Goal: Download file/media

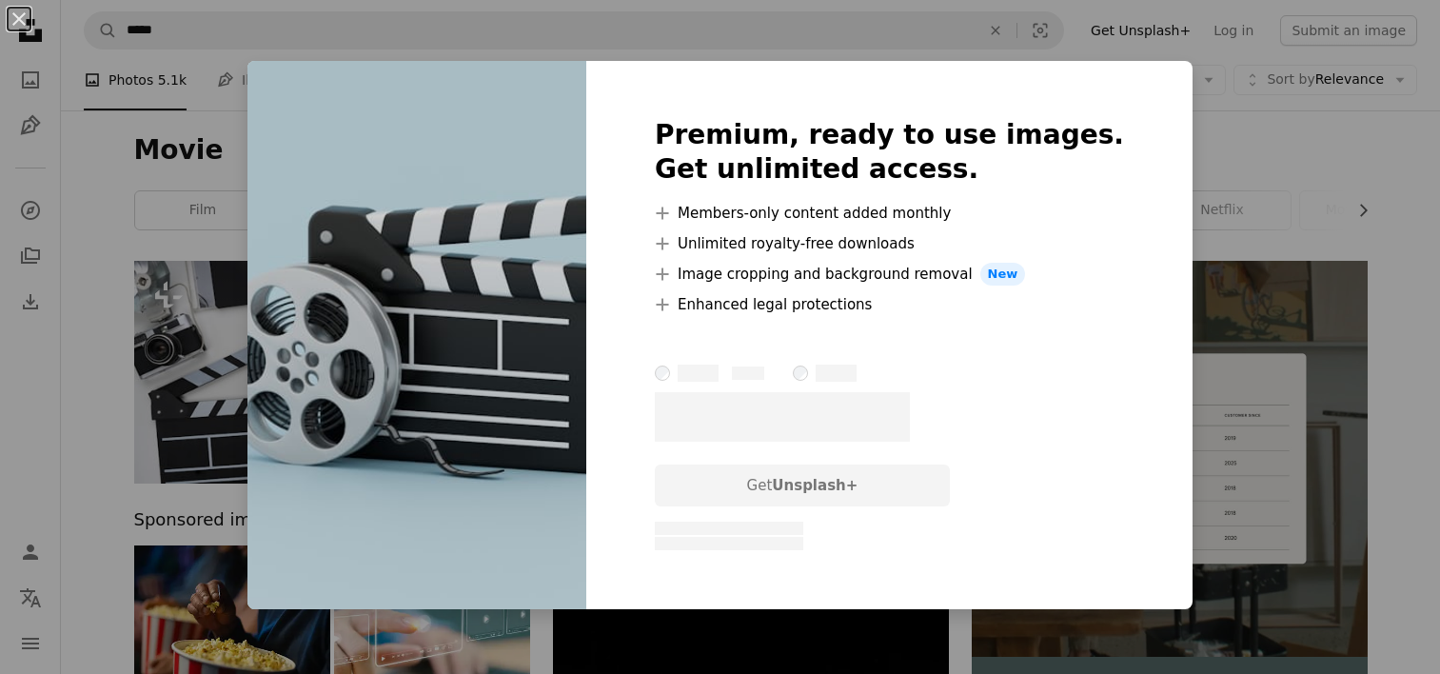
scroll to position [1047, 0]
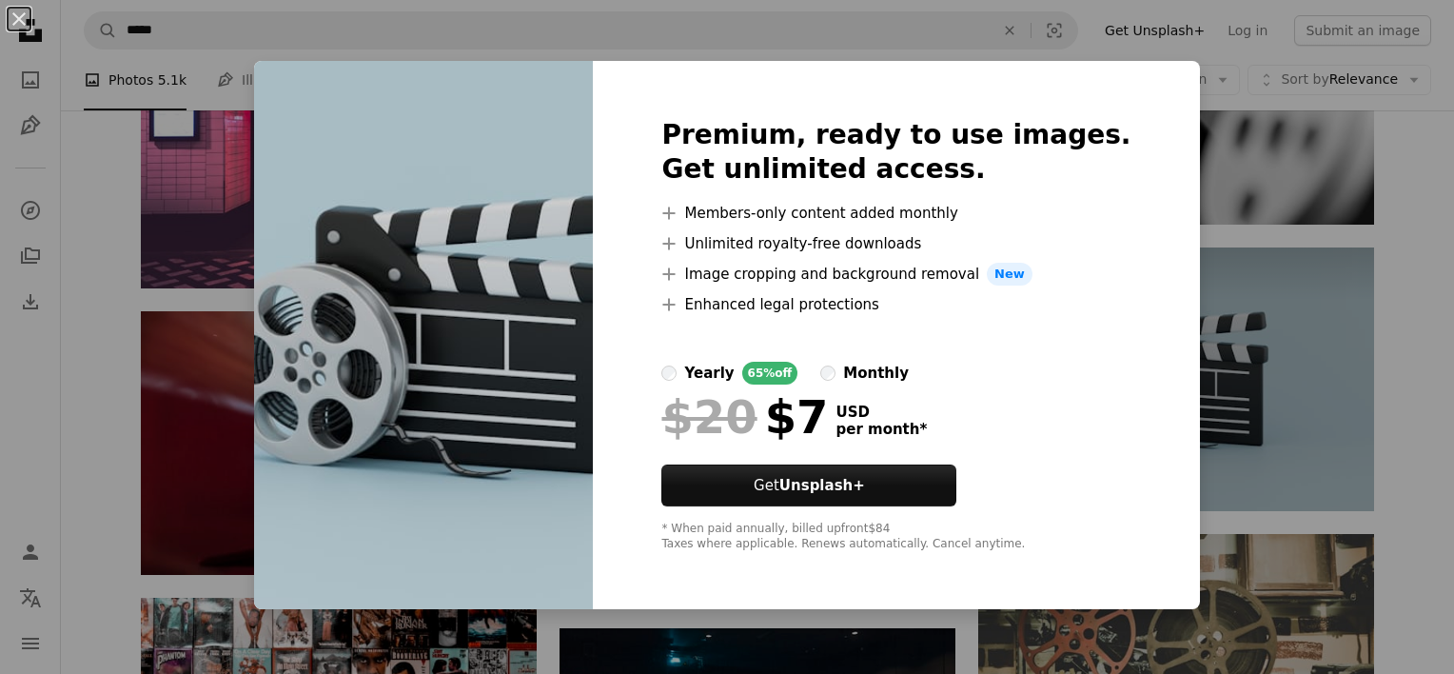
click at [1230, 217] on div "An X shape Premium, ready to use images. Get unlimited access. A plus sign Memb…" at bounding box center [727, 337] width 1454 height 674
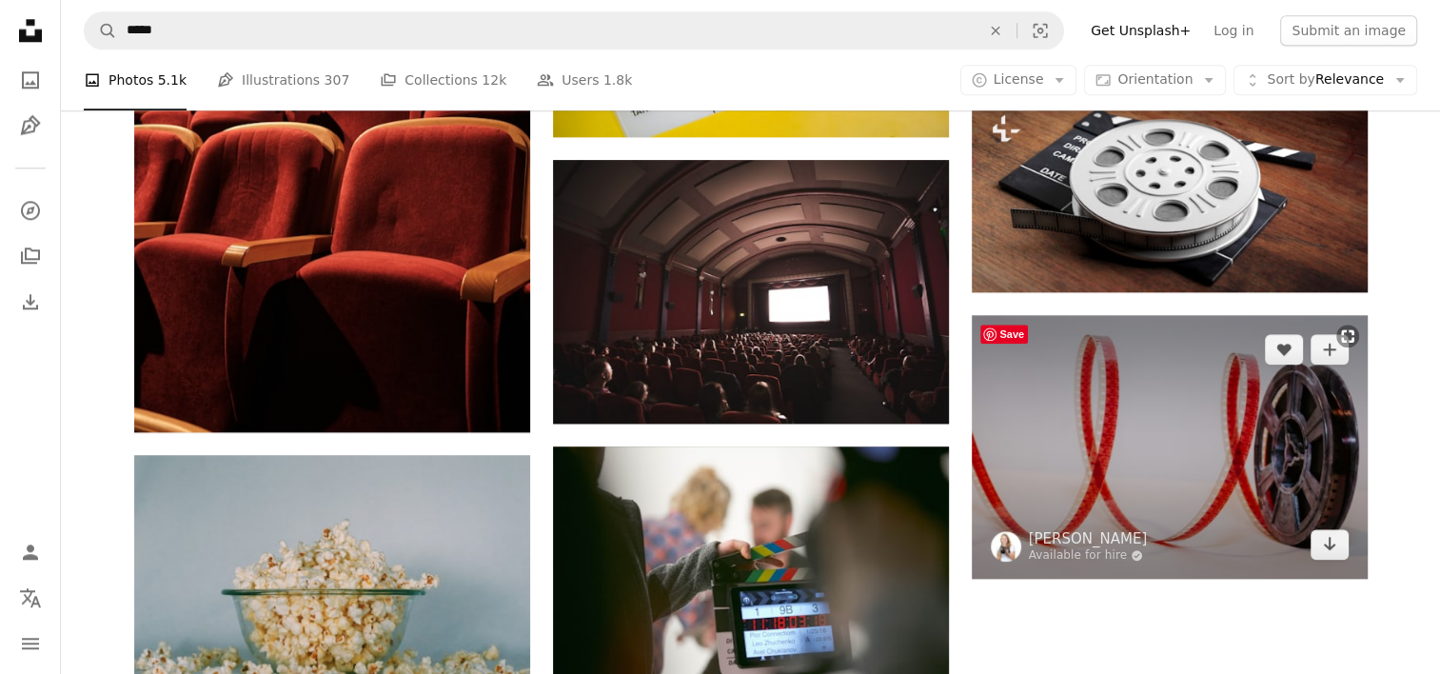
scroll to position [2093, 0]
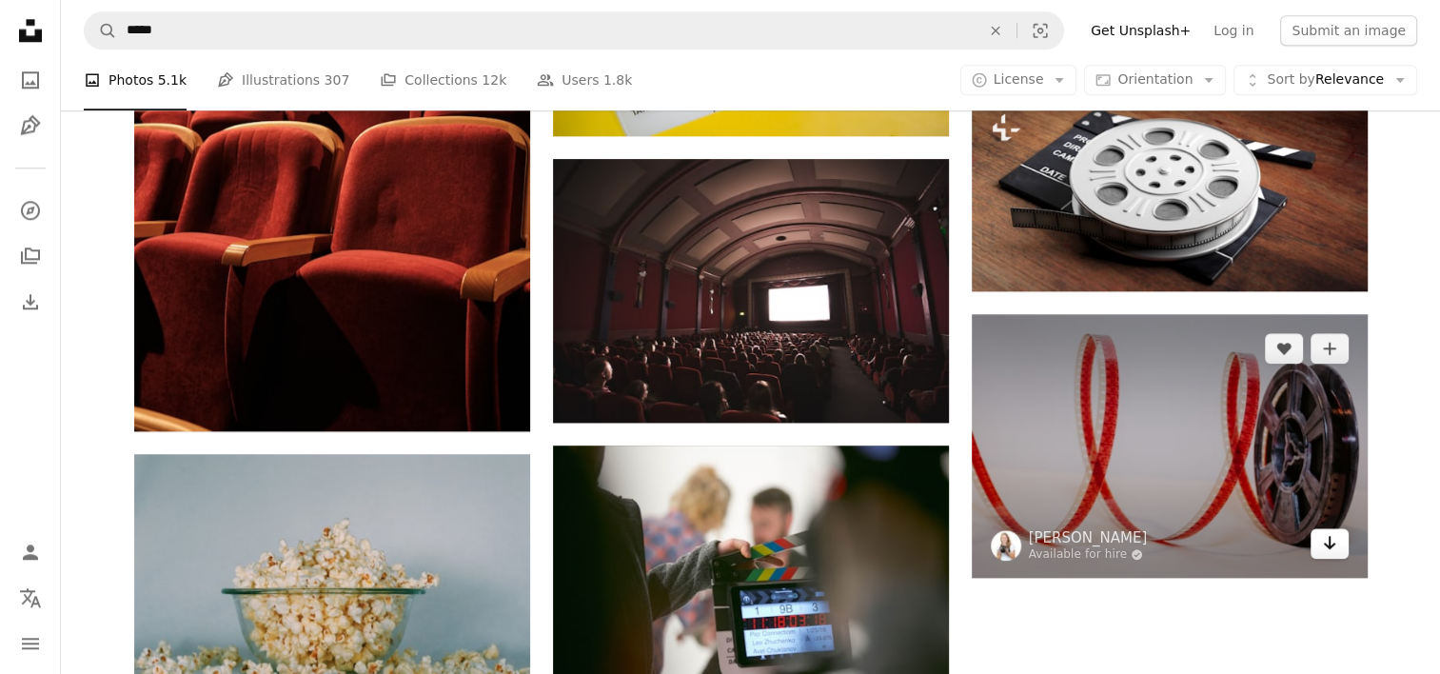
click at [1328, 548] on icon "Download" at bounding box center [1329, 542] width 12 height 13
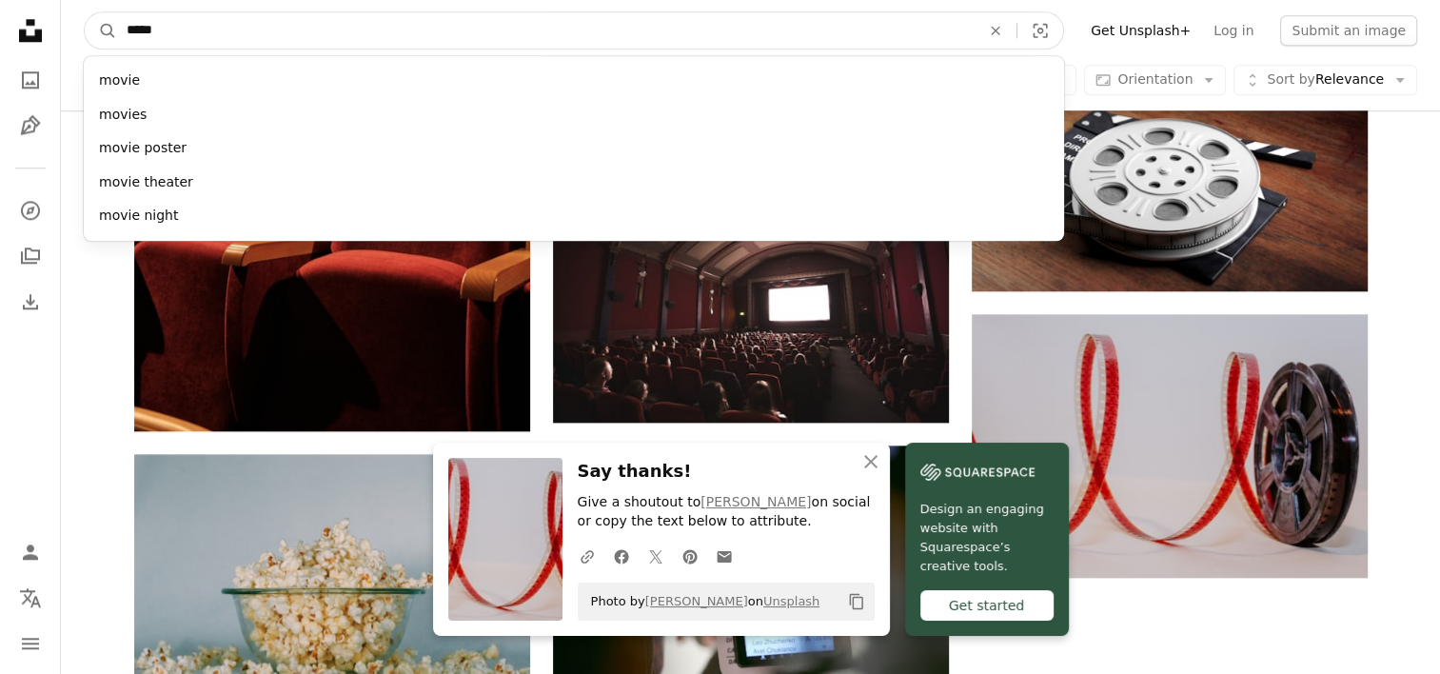
drag, startPoint x: 179, startPoint y: 27, endPoint x: 118, endPoint y: 29, distance: 60.9
click at [118, 29] on input "*****" at bounding box center [545, 30] width 857 height 36
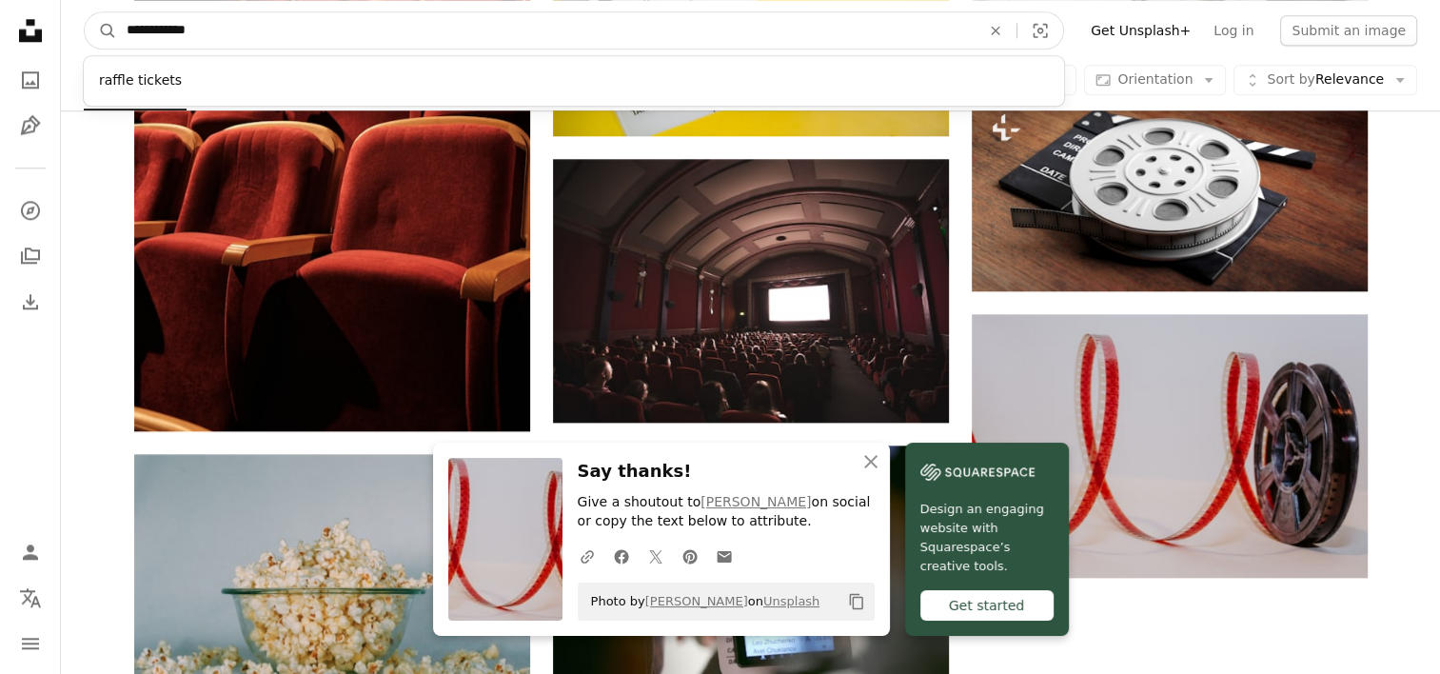
type input "**********"
click button "A magnifying glass" at bounding box center [101, 30] width 32 height 36
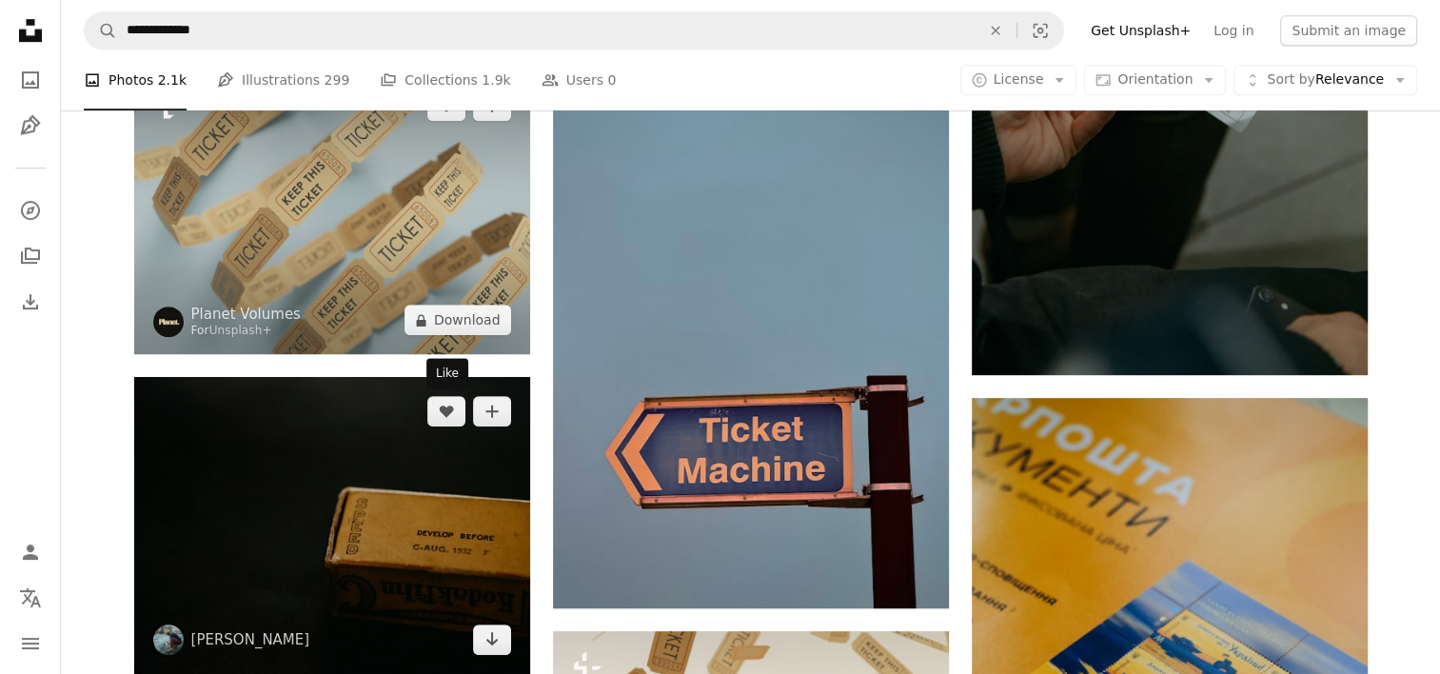
scroll to position [952, 0]
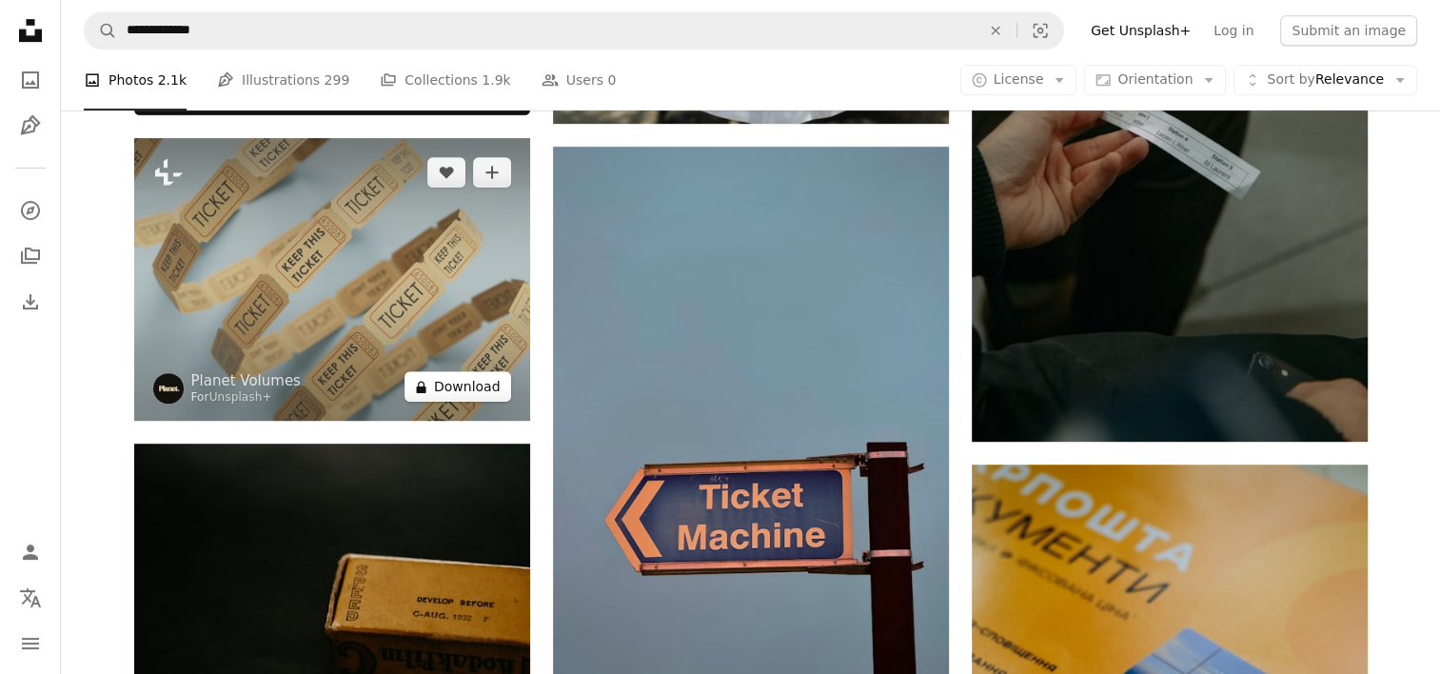
click at [472, 387] on button "A lock Download" at bounding box center [457, 386] width 107 height 30
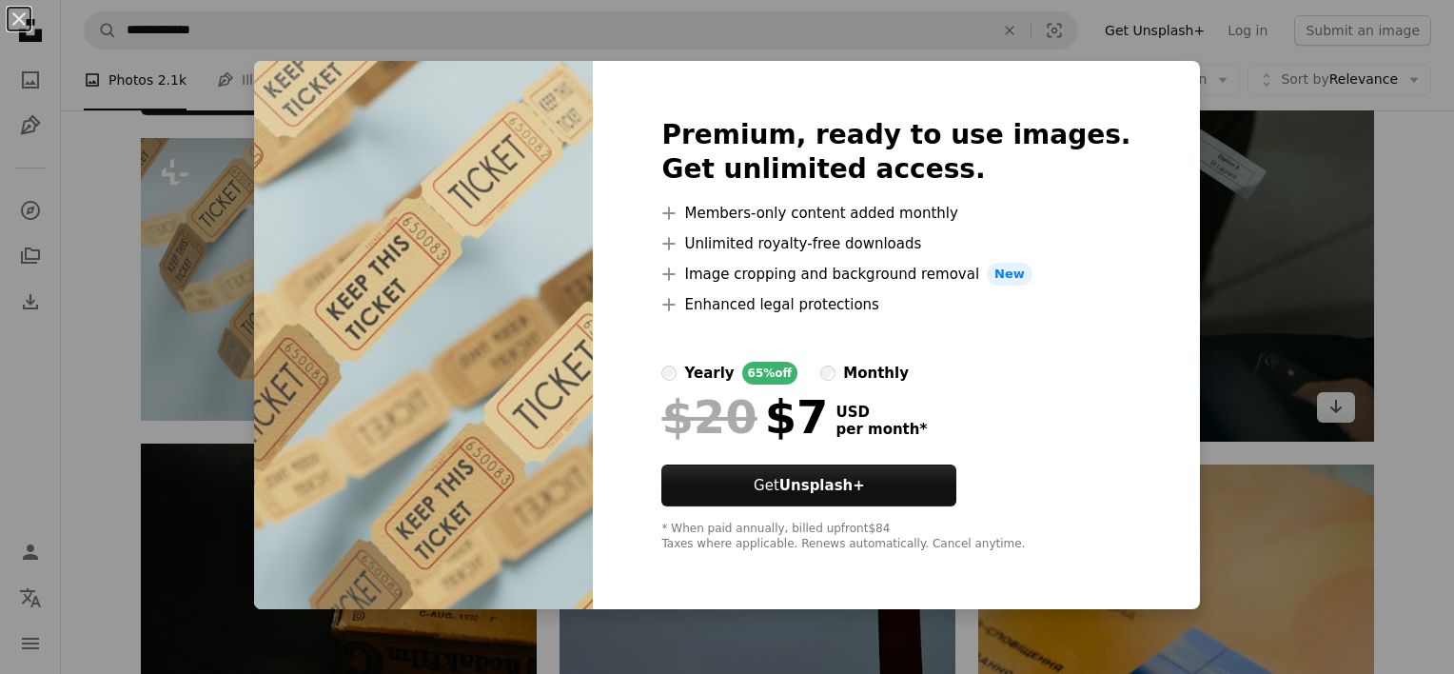
click at [1245, 129] on div "An X shape Premium, ready to use images. Get unlimited access. A plus sign Memb…" at bounding box center [727, 337] width 1454 height 674
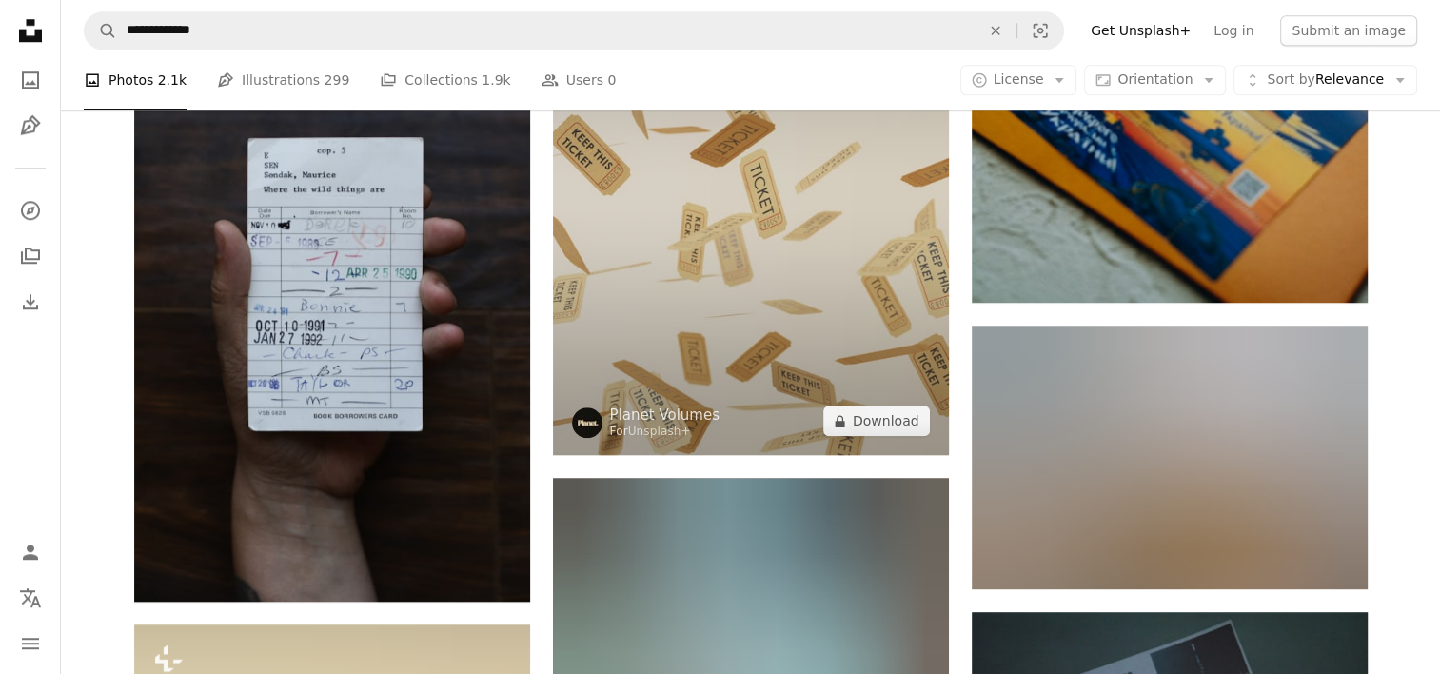
scroll to position [1808, 0]
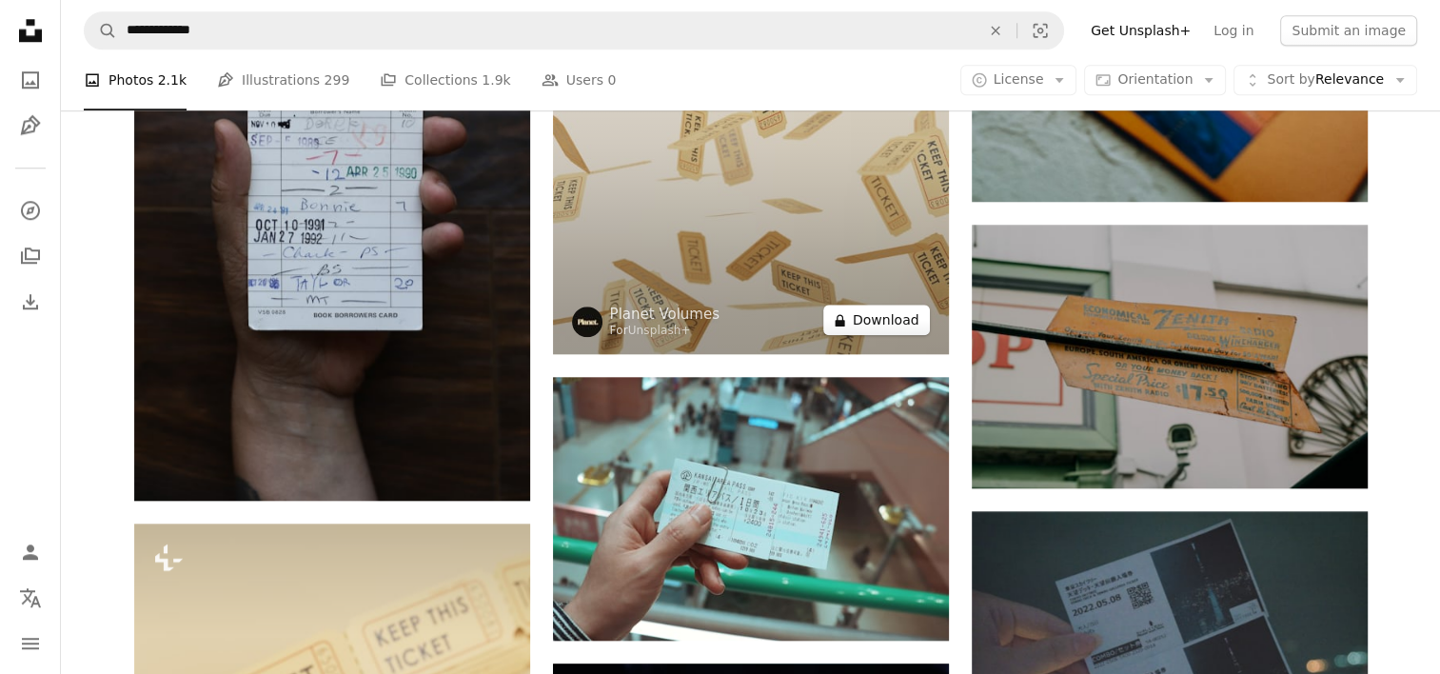
click at [890, 314] on button "A lock Download" at bounding box center [876, 319] width 107 height 30
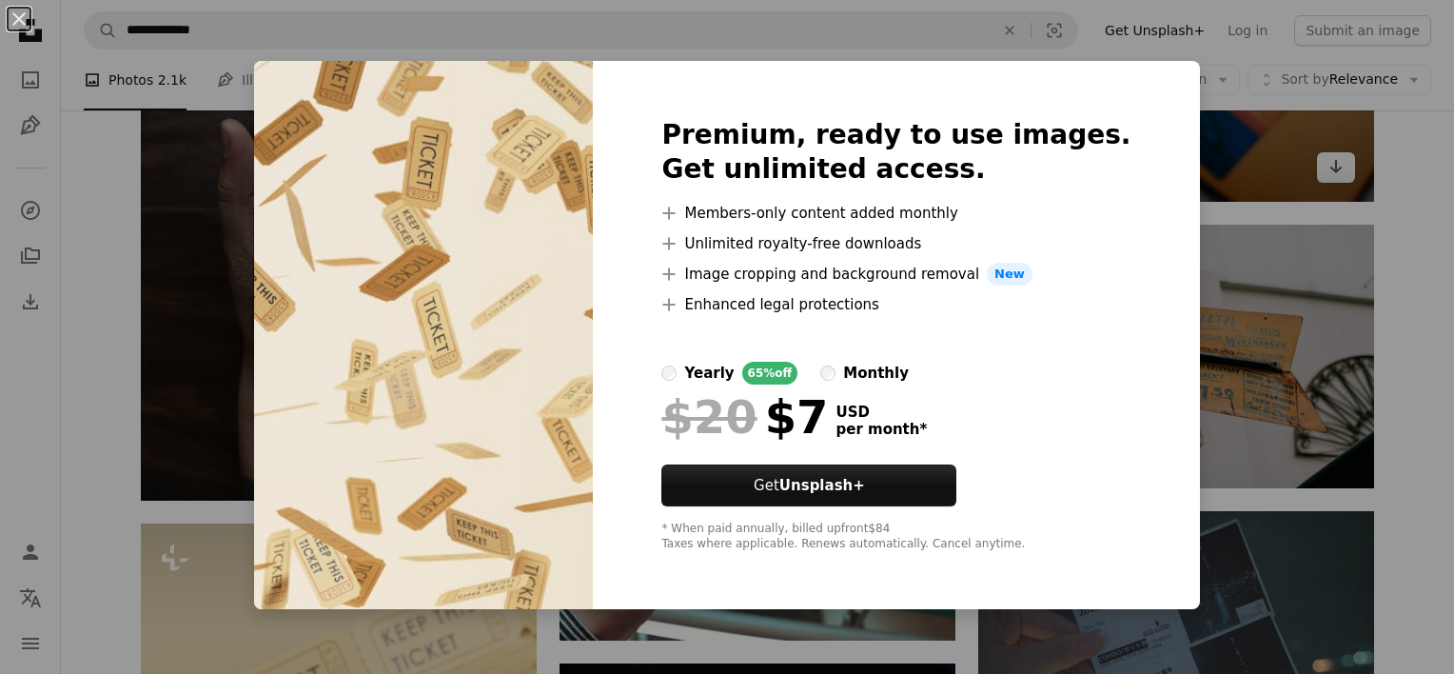
drag, startPoint x: 1263, startPoint y: 156, endPoint x: 1186, endPoint y: 187, distance: 83.2
click at [1263, 157] on div "An X shape Premium, ready to use images. Get unlimited access. A plus sign Memb…" at bounding box center [727, 337] width 1454 height 674
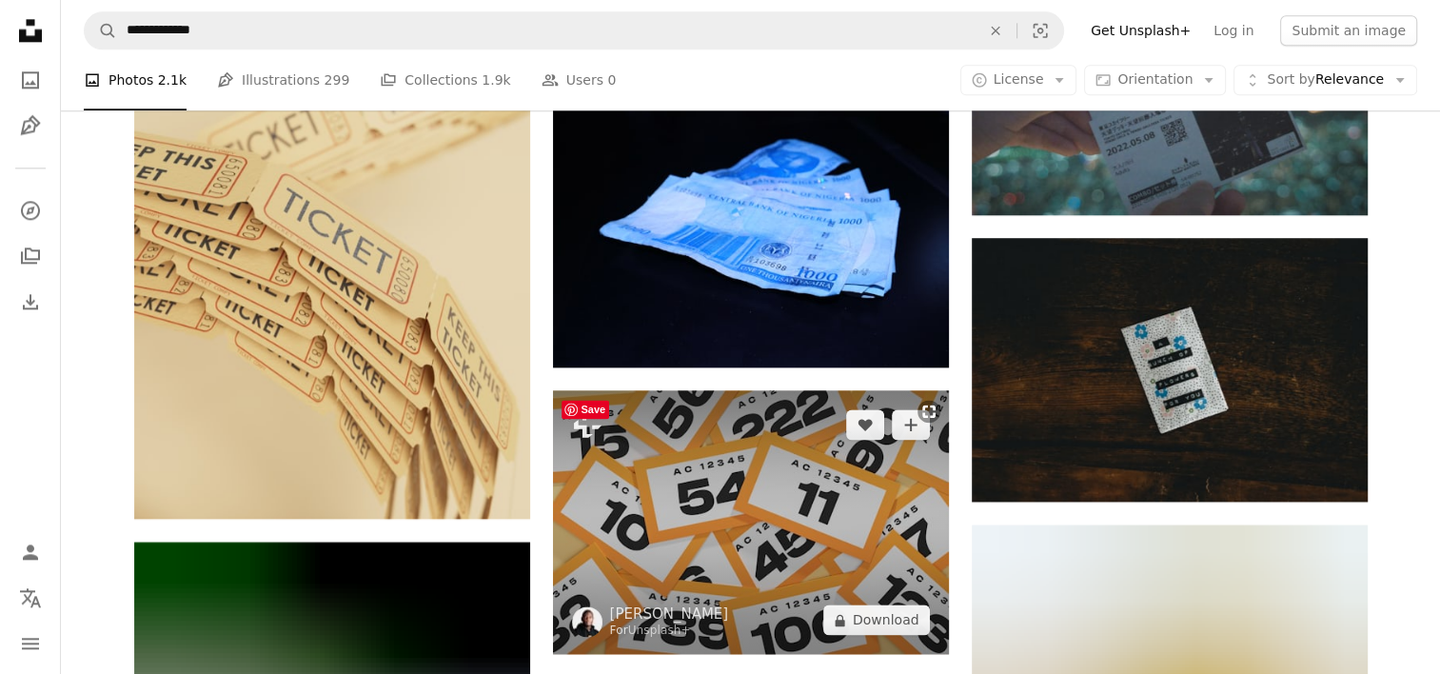
scroll to position [2379, 0]
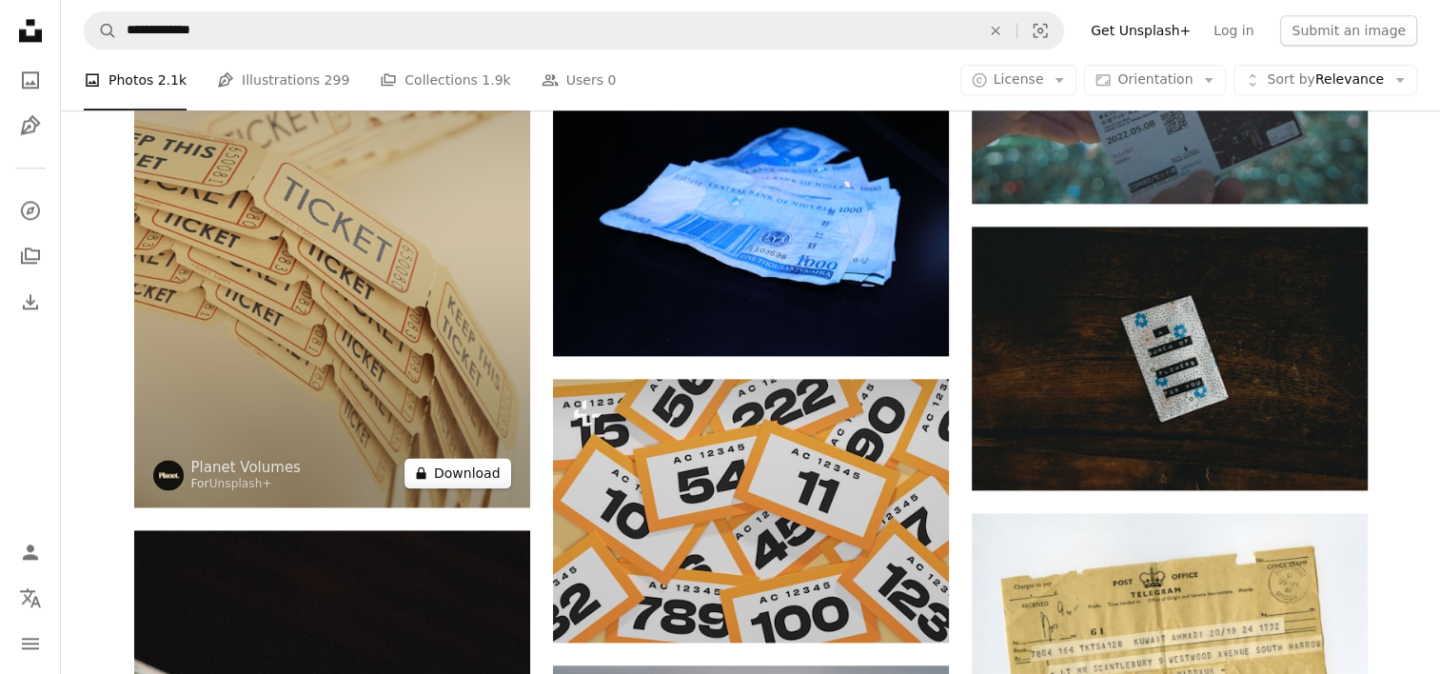
click at [476, 472] on button "A lock Download" at bounding box center [457, 473] width 107 height 30
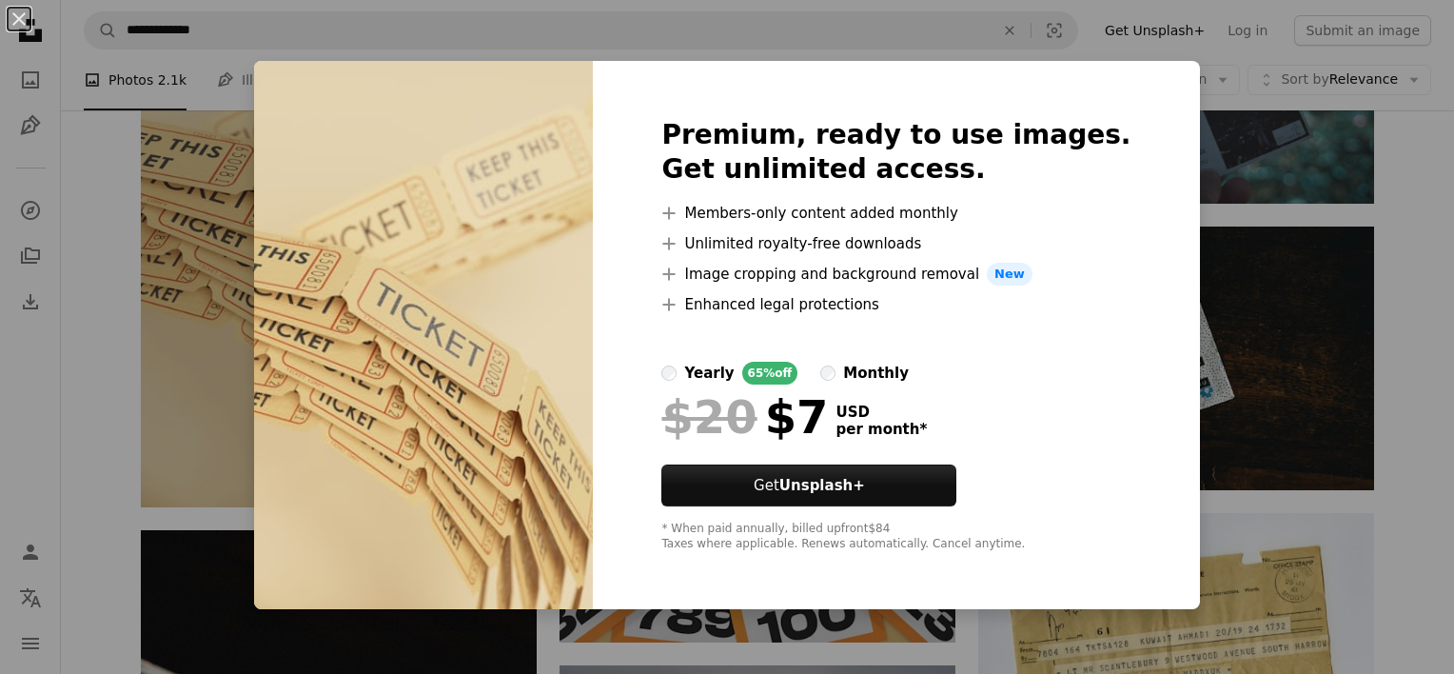
click at [1252, 144] on div "An X shape Premium, ready to use images. Get unlimited access. A plus sign Memb…" at bounding box center [727, 337] width 1454 height 674
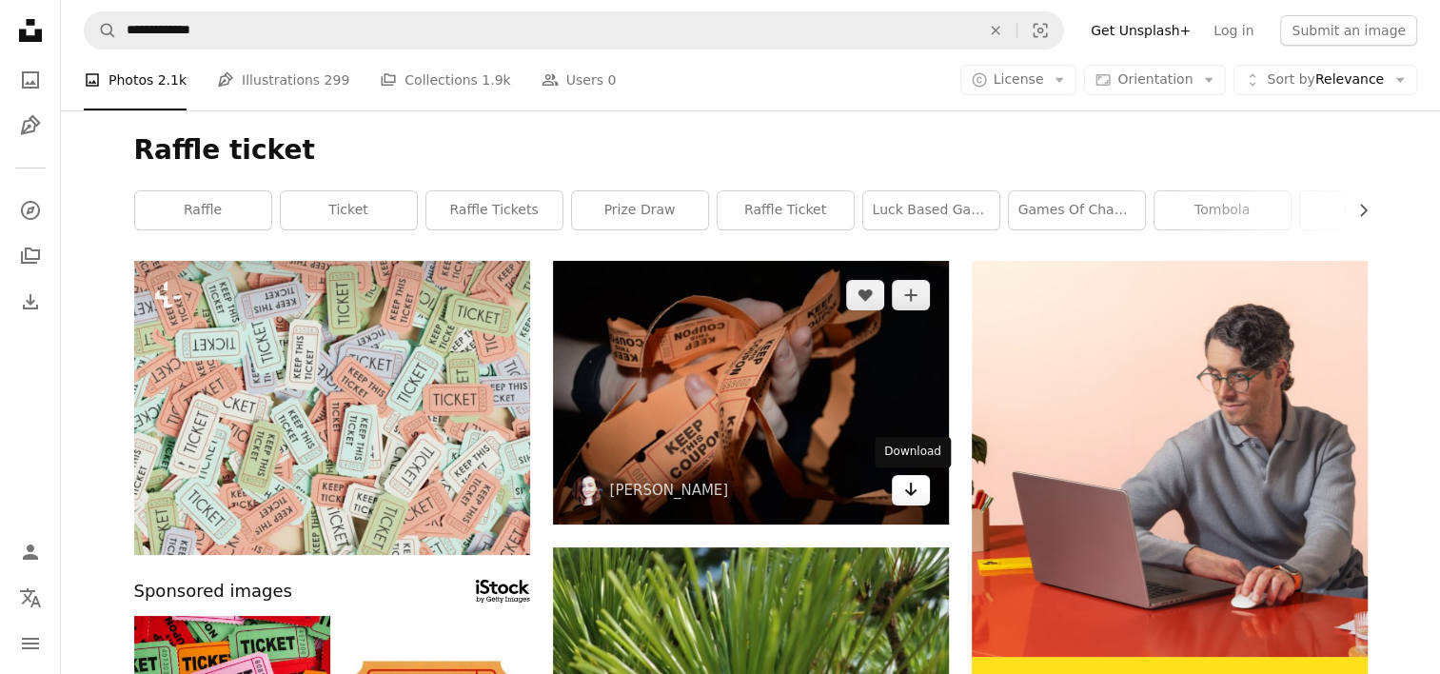
click at [921, 488] on link "Arrow pointing down" at bounding box center [911, 490] width 38 height 30
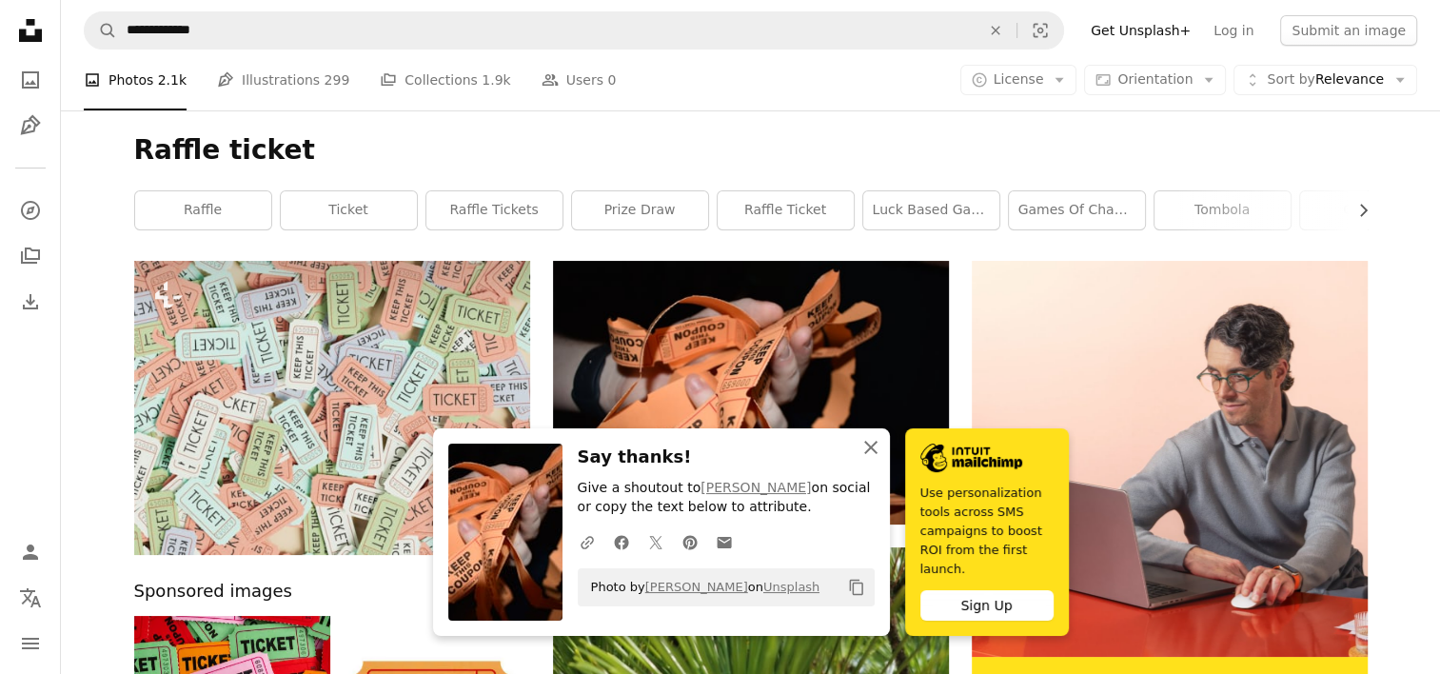
click at [869, 454] on icon "button" at bounding box center [870, 447] width 13 height 13
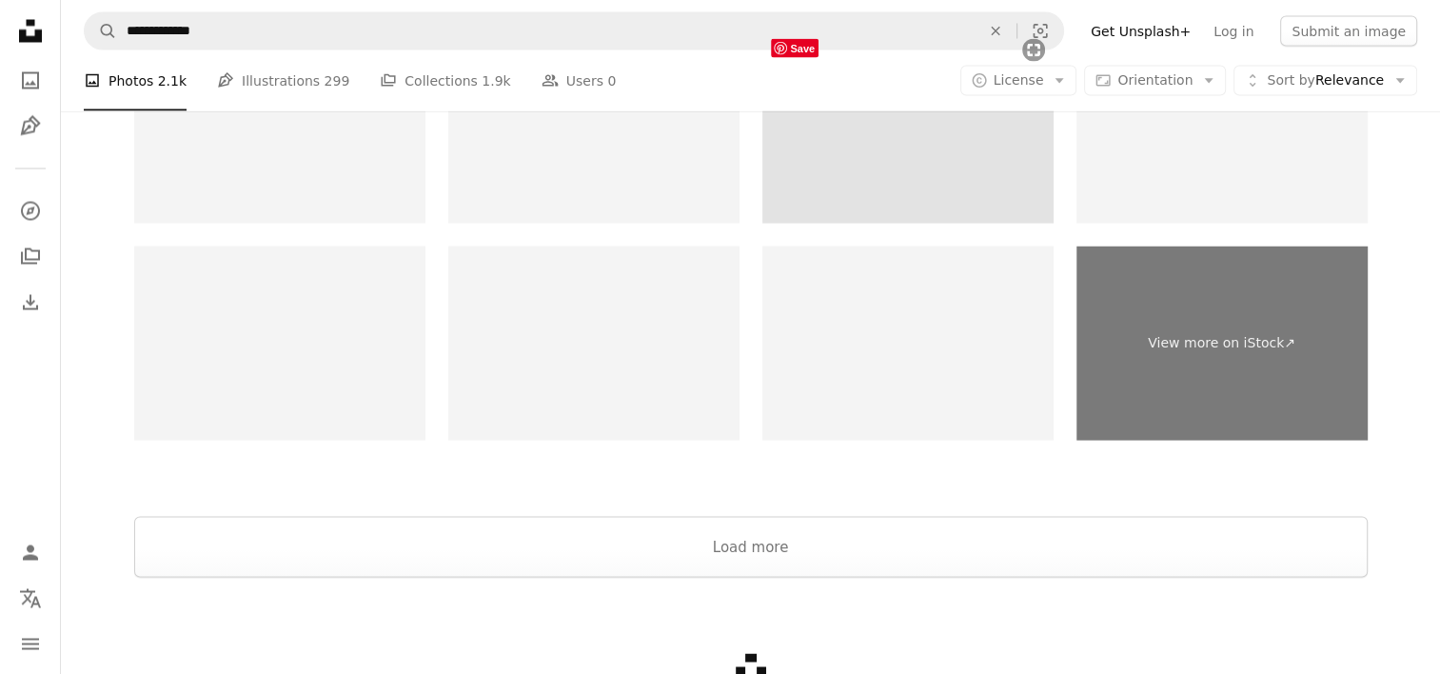
scroll to position [3702, 0]
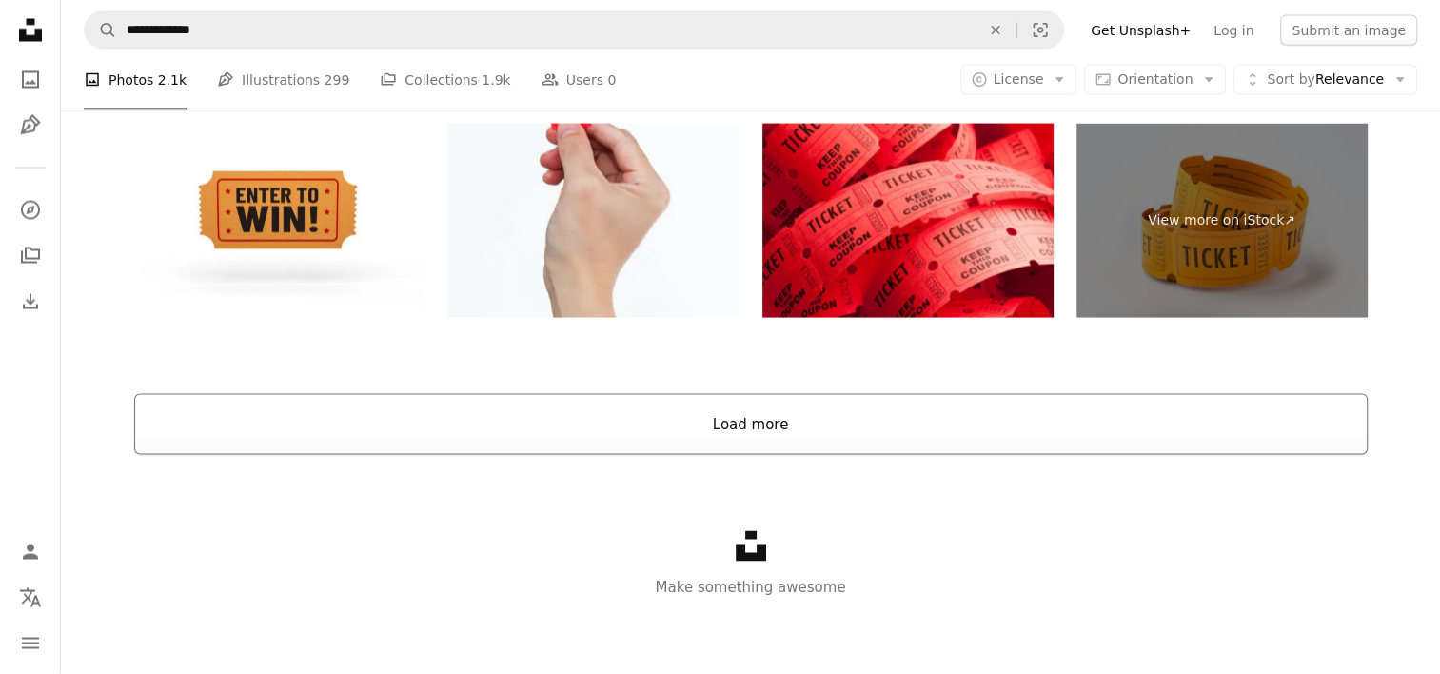
click at [769, 430] on button "Load more" at bounding box center [750, 424] width 1233 height 61
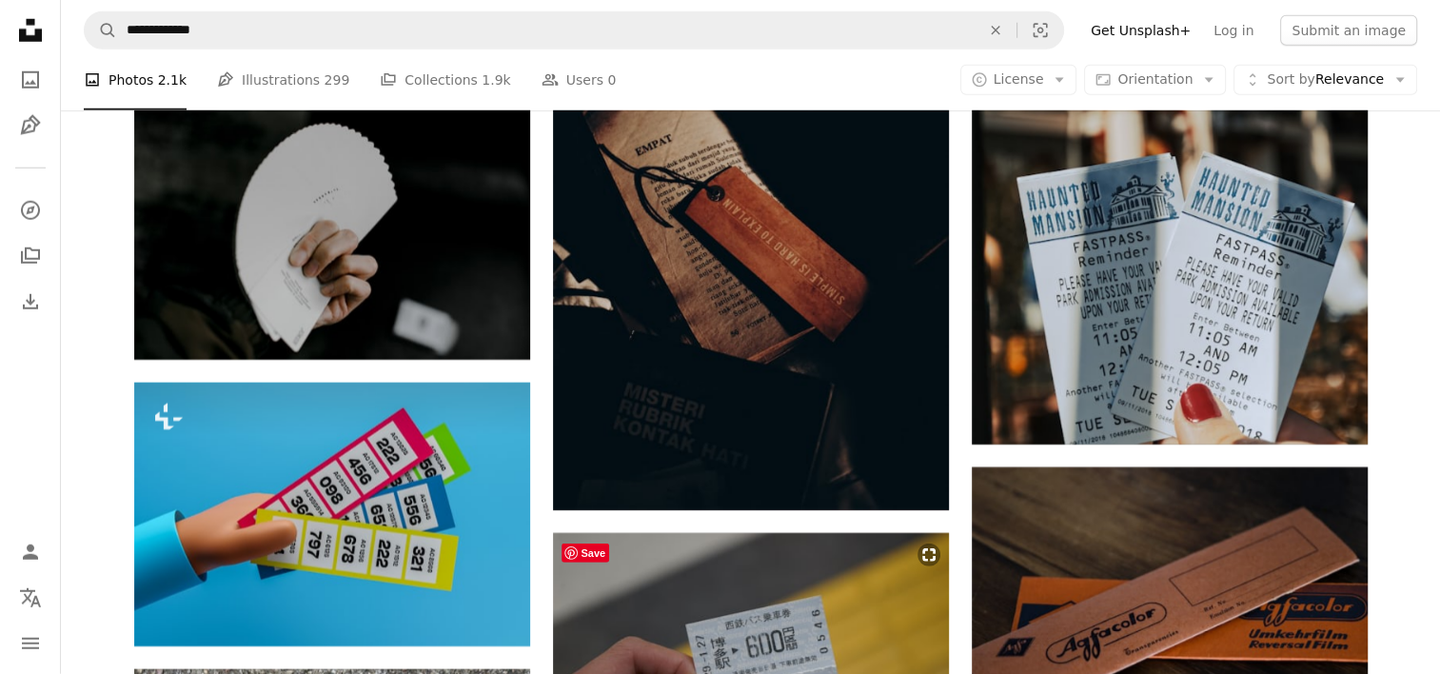
scroll to position [5605, 0]
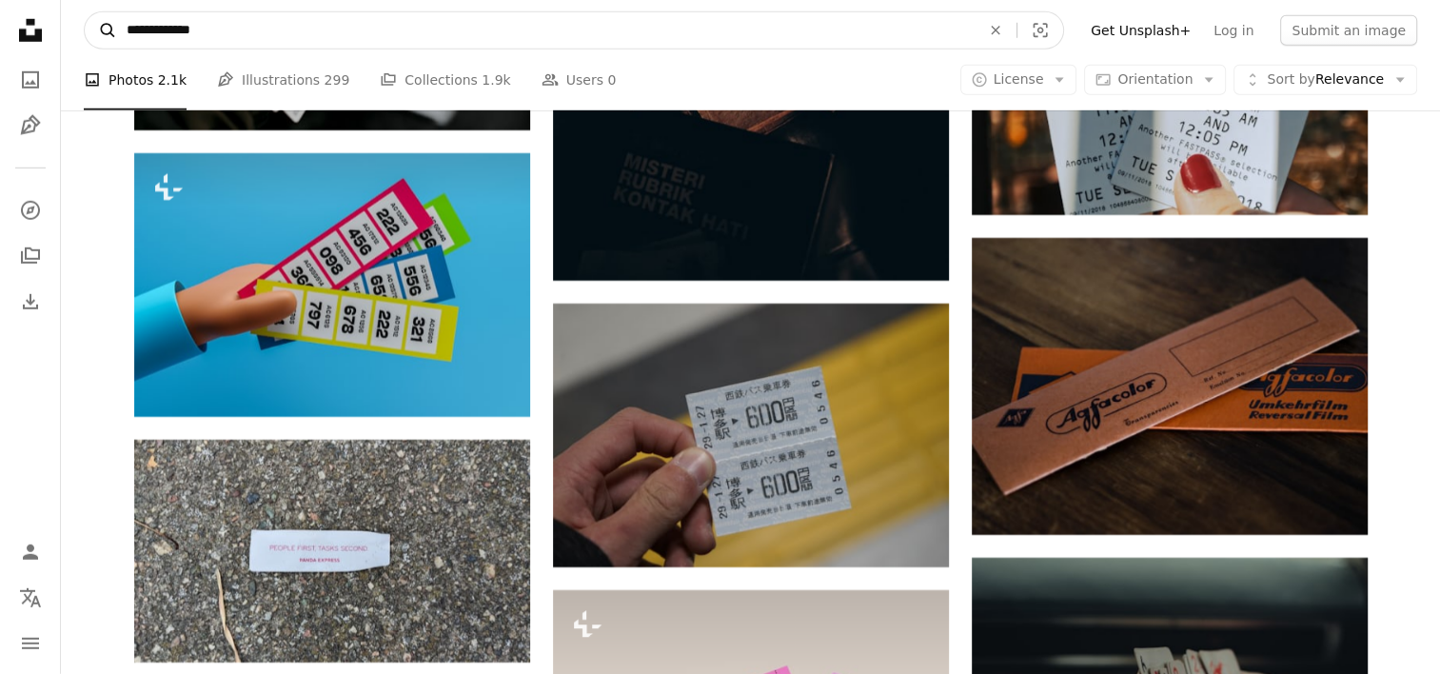
drag, startPoint x: 233, startPoint y: 38, endPoint x: 93, endPoint y: 44, distance: 140.0
click at [93, 44] on form "**********" at bounding box center [574, 30] width 980 height 38
type input "**********"
click button "A magnifying glass" at bounding box center [101, 30] width 32 height 36
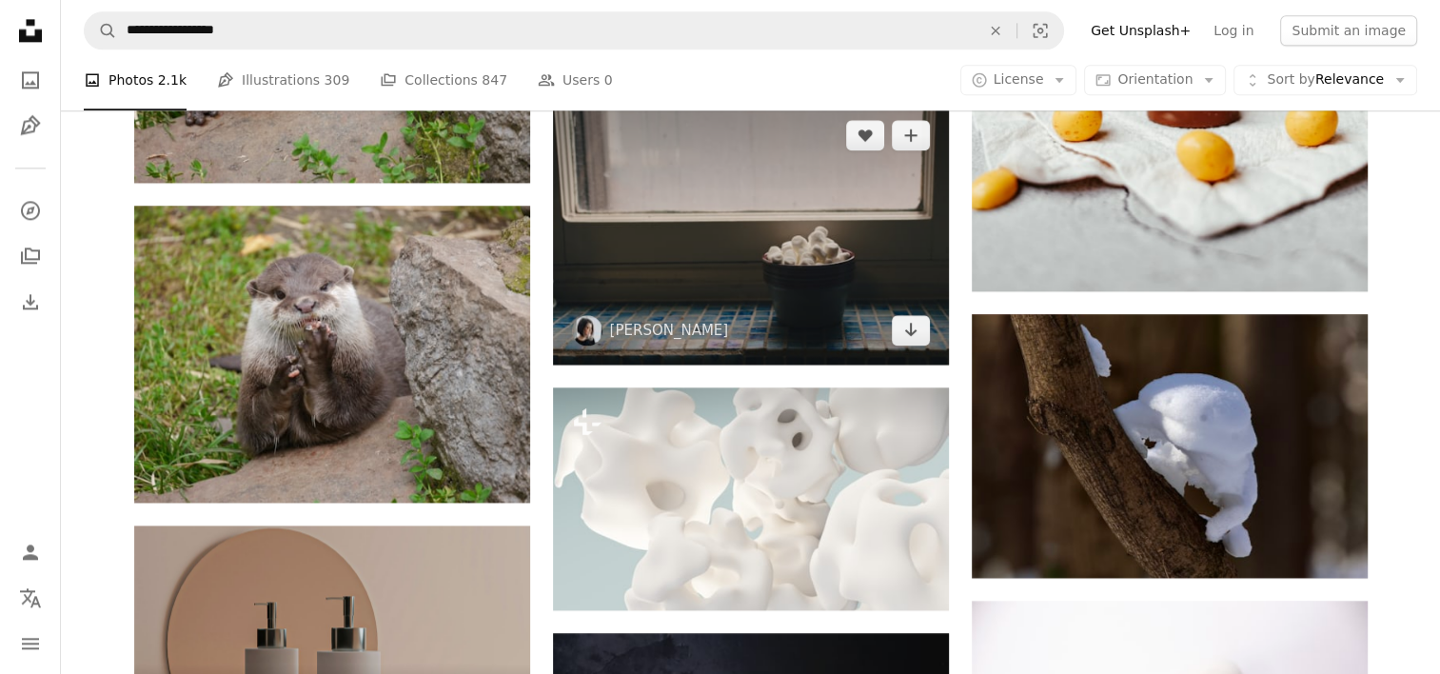
scroll to position [2759, 0]
